Goal: Task Accomplishment & Management: Use online tool/utility

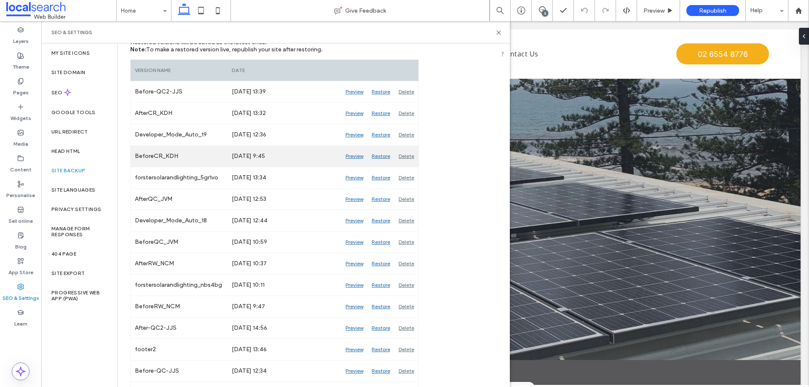
click at [357, 156] on div "Preview" at bounding box center [354, 156] width 26 height 21
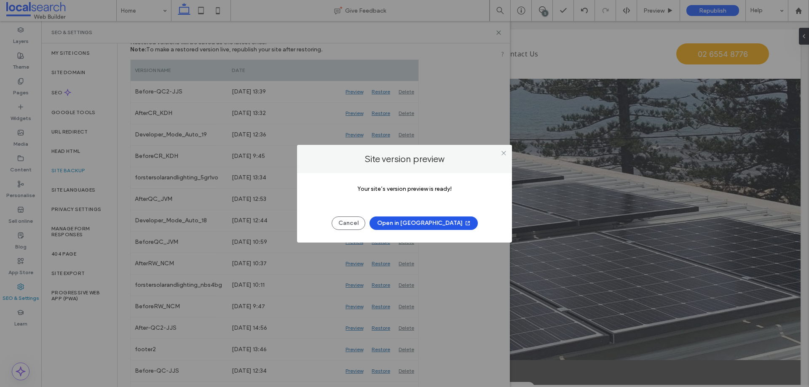
click at [414, 226] on button "Open in New Tab" at bounding box center [424, 223] width 108 height 13
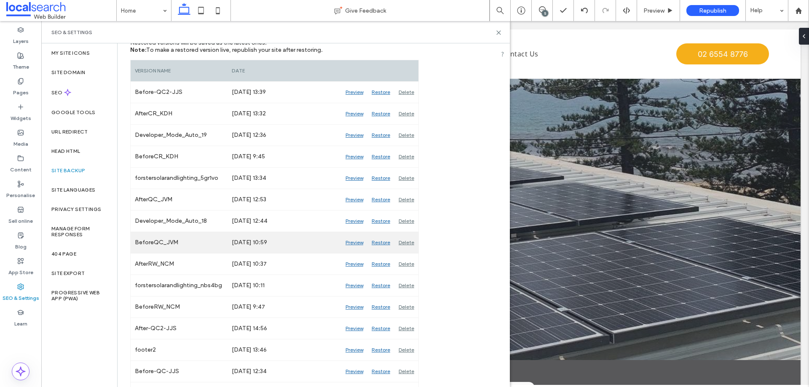
scroll to position [126, 0]
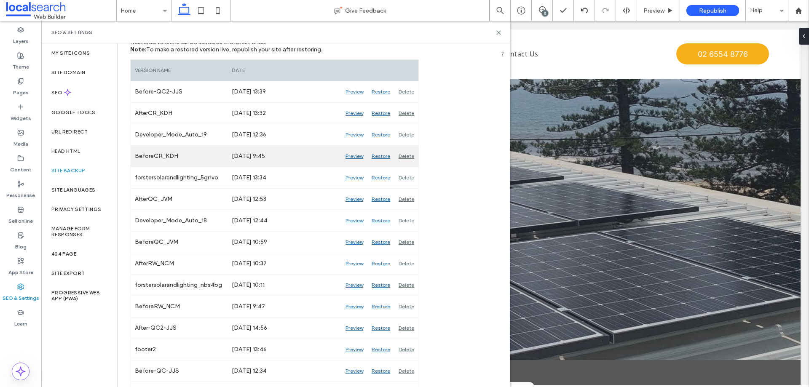
click at [352, 159] on div "Preview" at bounding box center [354, 156] width 26 height 21
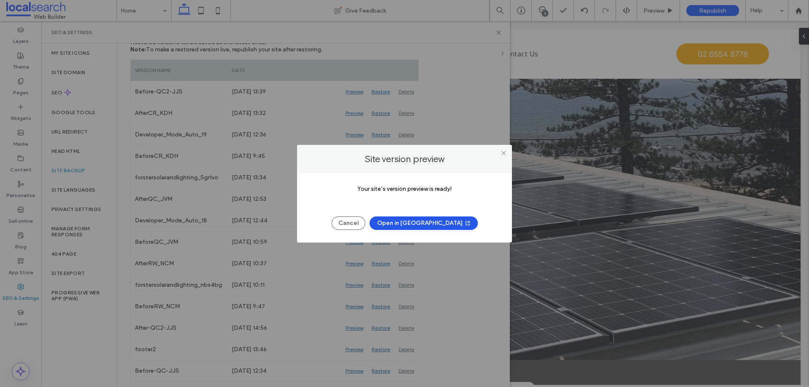
click at [427, 224] on button "Open in New Tab" at bounding box center [424, 223] width 108 height 13
